Goal: Use online tool/utility: Utilize a website feature to perform a specific function

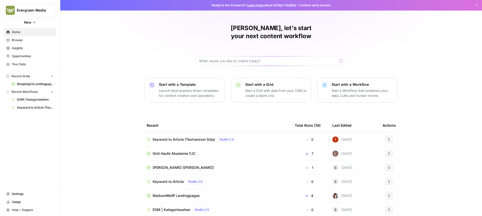
click at [165, 137] on span "Keyword to Article (Testversion Silja)" at bounding box center [183, 139] width 62 height 5
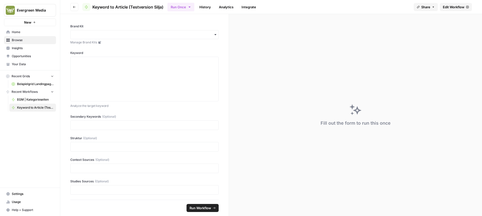
click at [457, 8] on span "Edit Workflow" at bounding box center [453, 7] width 22 height 5
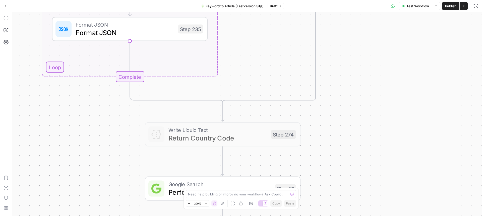
drag, startPoint x: 232, startPoint y: 102, endPoint x: 386, endPoint y: 132, distance: 157.2
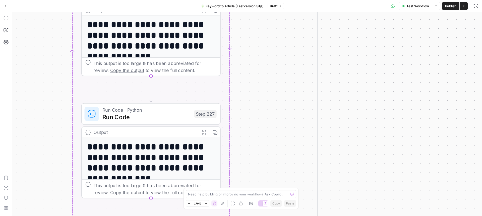
click at [164, 116] on span "Run Code" at bounding box center [146, 117] width 88 height 9
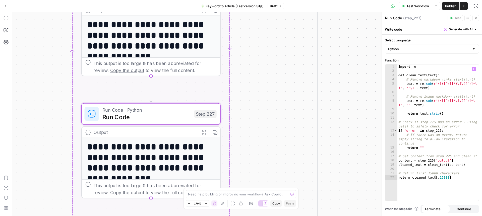
click at [447, 118] on div "import re def clean_text ( text ) : # Remove markdown links [text](url) text = …" at bounding box center [437, 136] width 81 height 145
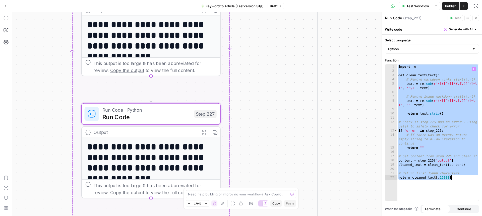
click at [449, 141] on div "import re def clean_text ( text ) : # Remove markdown links [text](url) text = …" at bounding box center [437, 136] width 81 height 145
type textarea "**********"
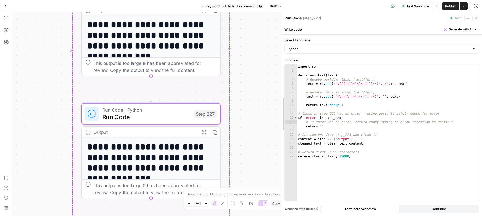
drag, startPoint x: 383, startPoint y: 123, endPoint x: 271, endPoint y: 106, distance: 113.4
click at [271, 106] on body "Evergreen Media New Home Browse Insights Opportunities Your Data Recent Grids B…" at bounding box center [241, 108] width 482 height 216
click at [474, 69] on icon "button" at bounding box center [474, 69] width 3 height 2
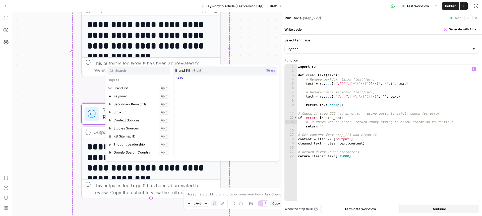
click at [475, 69] on icon "button" at bounding box center [474, 69] width 3 height 3
click at [478, 19] on button "Close" at bounding box center [475, 18] width 7 height 7
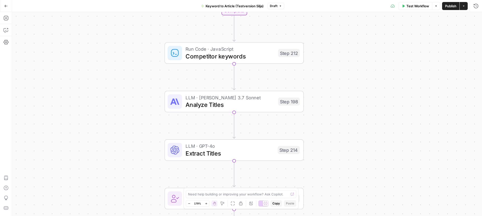
click at [258, 52] on span "Competitor keywords" at bounding box center [229, 56] width 89 height 9
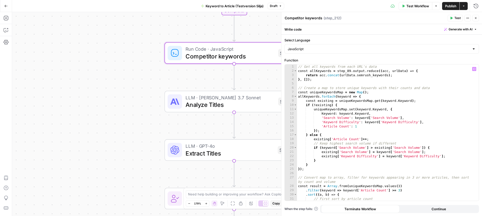
scroll to position [1, 0]
drag, startPoint x: 282, startPoint y: 80, endPoint x: 198, endPoint y: 73, distance: 83.6
click at [198, 73] on body "Evergreen Media New Home Browse Insights Opportunities Your Data Recent Grids B…" at bounding box center [241, 108] width 482 height 216
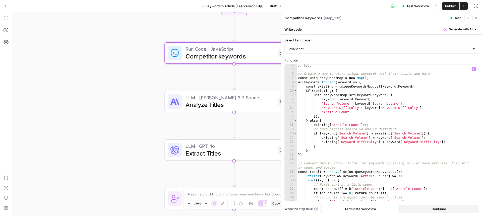
scroll to position [0, 0]
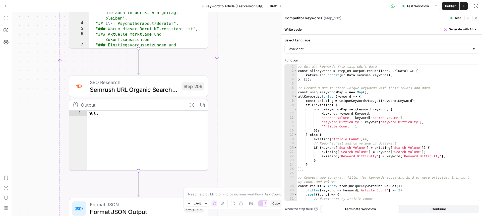
drag, startPoint x: 117, startPoint y: 75, endPoint x: 33, endPoint y: 70, distance: 84.2
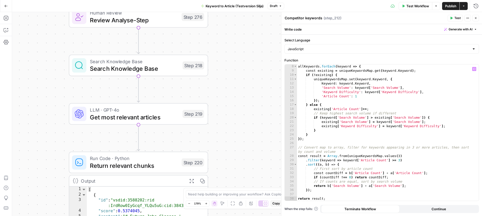
scroll to position [30, 0]
click at [477, 30] on button "Generate with AI" at bounding box center [460, 29] width 37 height 7
click at [468, 18] on icon "button" at bounding box center [468, 18] width 1 height 1
click at [468, 18] on icon "button" at bounding box center [467, 18] width 3 height 3
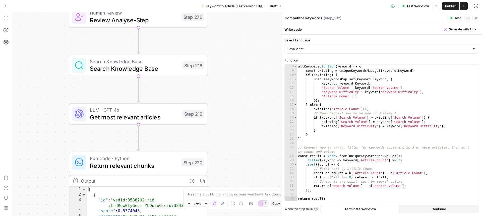
click at [476, 19] on icon "button" at bounding box center [475, 18] width 3 height 3
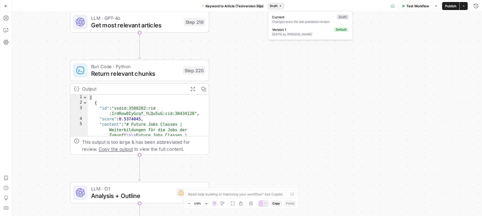
click at [274, 6] on span "Draft" at bounding box center [274, 6] width 8 height 5
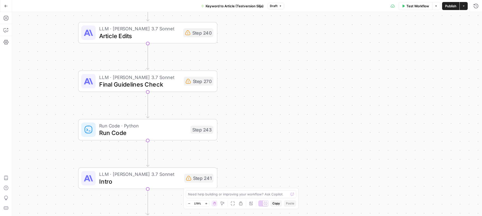
click at [171, 131] on span "Run Code" at bounding box center [143, 132] width 88 height 9
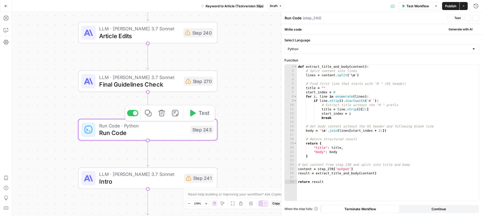
click at [171, 131] on span "Run Code" at bounding box center [143, 132] width 88 height 9
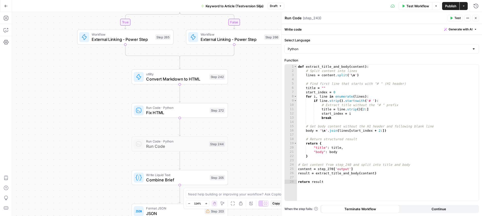
click at [162, 143] on span "Run Code" at bounding box center [176, 146] width 60 height 6
click at [152, 145] on span "Run Code" at bounding box center [176, 146] width 60 height 6
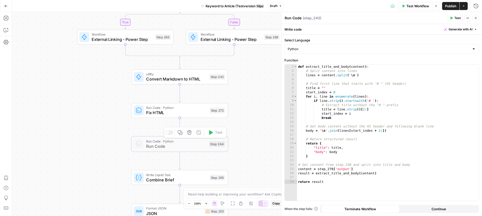
click at [152, 145] on span "Run Code" at bounding box center [176, 146] width 60 height 6
click at [96, 142] on div "true false true true false false Workflow Set Inputs Inputs Condition If source…" at bounding box center [247, 114] width 470 height 204
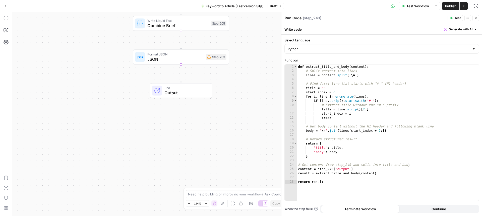
click at [180, 90] on span "Output" at bounding box center [185, 93] width 42 height 6
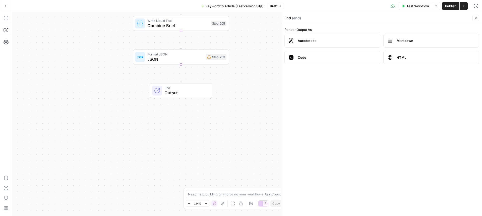
click at [183, 94] on span "Output" at bounding box center [185, 93] width 42 height 6
click at [178, 58] on span "JSON" at bounding box center [175, 59] width 56 height 6
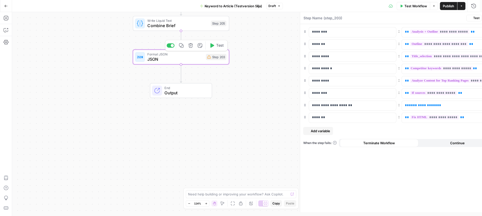
type textarea "JSON"
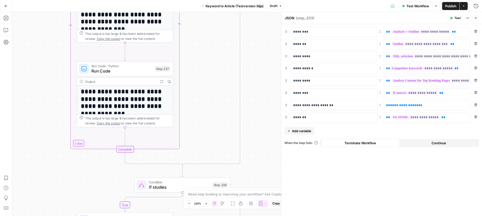
click at [6, 7] on icon "button" at bounding box center [6, 6] width 4 height 4
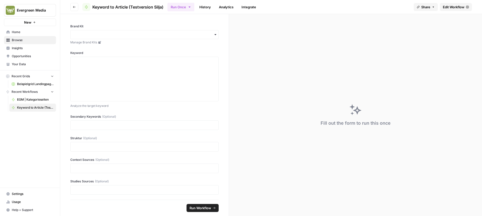
click at [204, 6] on link "History" at bounding box center [205, 7] width 18 height 8
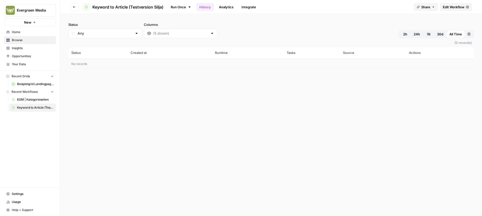
click at [223, 7] on link "Analytics" at bounding box center [226, 7] width 21 height 8
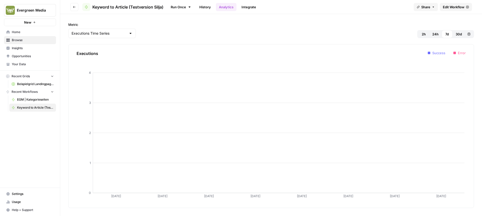
click at [248, 8] on link "Integrate" at bounding box center [248, 7] width 21 height 8
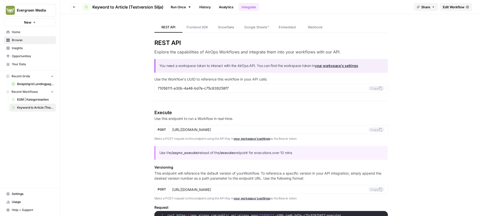
click at [75, 6] on icon "button" at bounding box center [74, 7] width 3 height 3
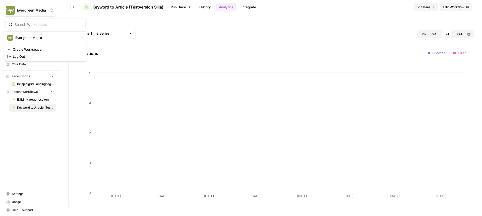
click at [31, 12] on span "Evergreen Media" at bounding box center [32, 10] width 30 height 5
click at [23, 35] on link "Home" at bounding box center [30, 32] width 52 height 8
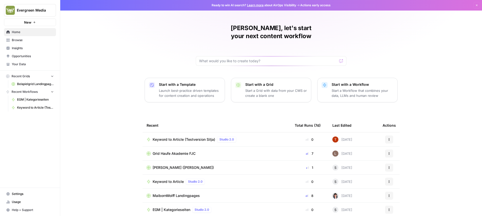
scroll to position [15, 0]
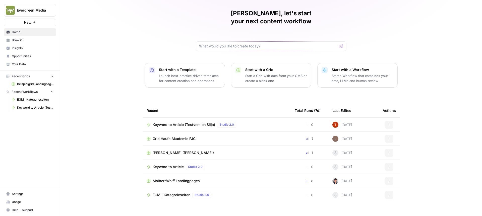
click at [31, 37] on link "Browse" at bounding box center [30, 40] width 52 height 8
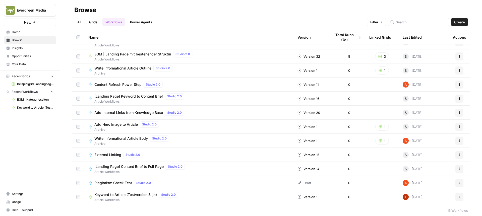
scroll to position [64, 0]
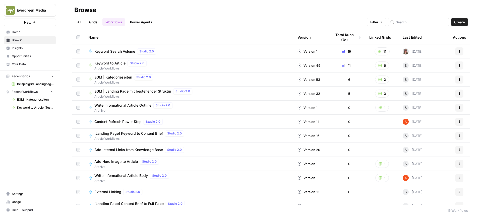
click at [122, 51] on span "Keyword Search Volume" at bounding box center [114, 51] width 41 height 5
